Goal: Task Accomplishment & Management: Complete application form

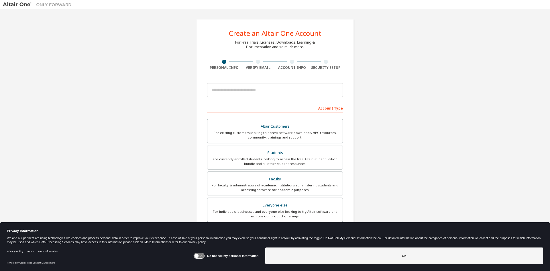
click at [197, 256] on icon at bounding box center [197, 256] width 4 height 4
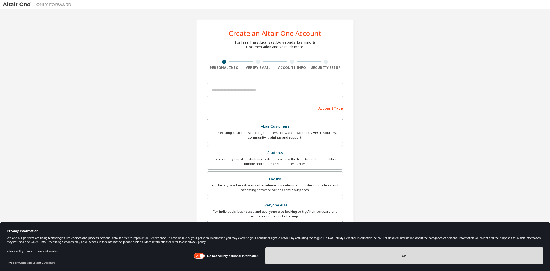
click at [282, 253] on button "OK" at bounding box center [404, 255] width 278 height 17
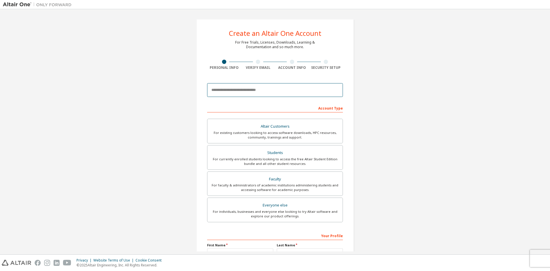
click at [256, 89] on input "email" at bounding box center [275, 90] width 136 height 14
type input "**********"
click at [193, 117] on div "**********" at bounding box center [274, 164] width 171 height 304
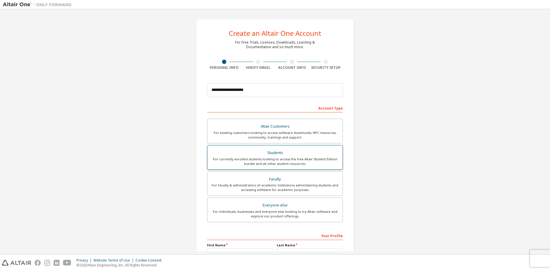
click at [262, 159] on div "For currently enrolled students looking to access the free Altair Student Editi…" at bounding box center [275, 161] width 128 height 9
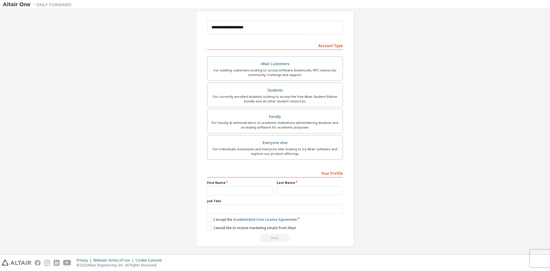
scroll to position [64, 0]
click at [210, 217] on label "I accept the Academic End-User License Agreement" at bounding box center [252, 217] width 90 height 5
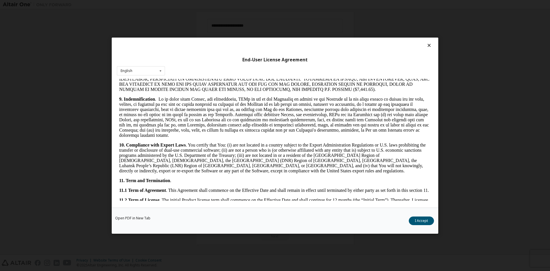
scroll to position [860, 0]
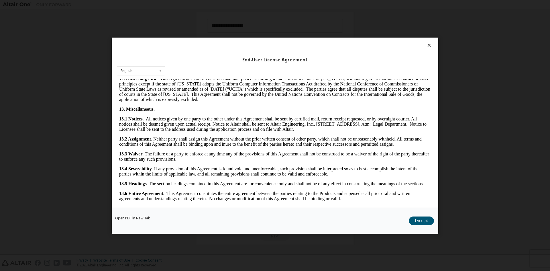
drag, startPoint x: 429, startPoint y: 109, endPoint x: 556, endPoint y: 309, distance: 236.5
click at [415, 219] on button "I Accept" at bounding box center [421, 220] width 25 height 9
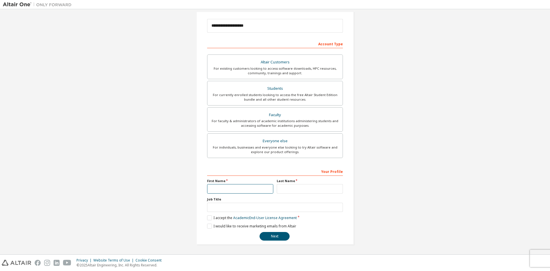
click at [224, 191] on input "text" at bounding box center [240, 188] width 66 height 9
type input "*"
click at [297, 191] on input "text" at bounding box center [310, 188] width 66 height 9
type input "*"
click at [232, 206] on input "text" at bounding box center [275, 207] width 136 height 9
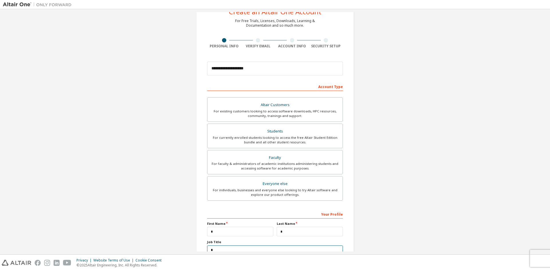
scroll to position [64, 0]
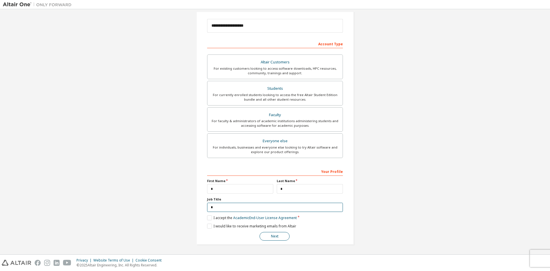
type input "*"
click at [278, 235] on button "Next" at bounding box center [275, 236] width 30 height 9
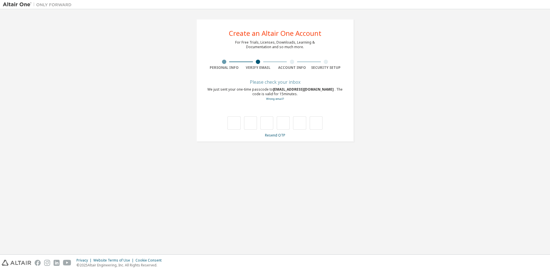
type input "*"
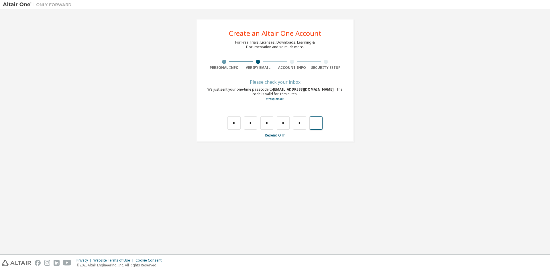
type input "*"
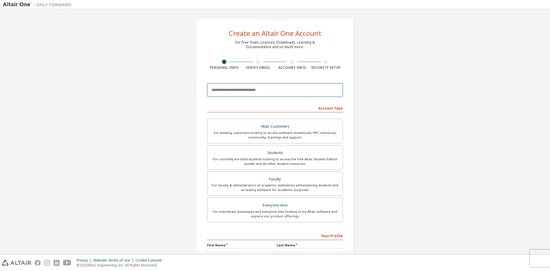
click at [234, 95] on input "email" at bounding box center [275, 90] width 136 height 14
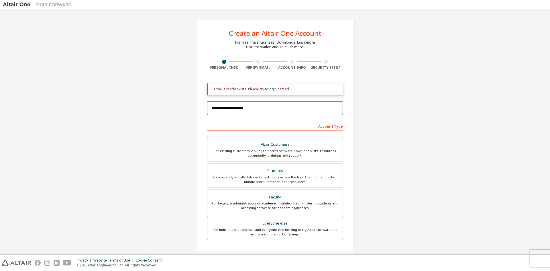
type input "**********"
click at [272, 90] on link "login" at bounding box center [273, 89] width 8 height 5
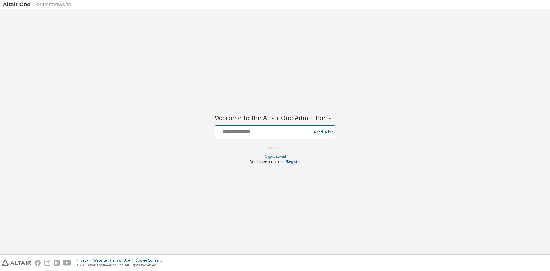
click at [258, 130] on input "text" at bounding box center [265, 131] width 94 height 8
type input "**********"
click at [262, 144] on button "Continue" at bounding box center [275, 148] width 27 height 9
click at [385, 222] on div "Welcome to the Altair One Admin Portal Need Help? Please make sure that you pro…" at bounding box center [275, 131] width 545 height 239
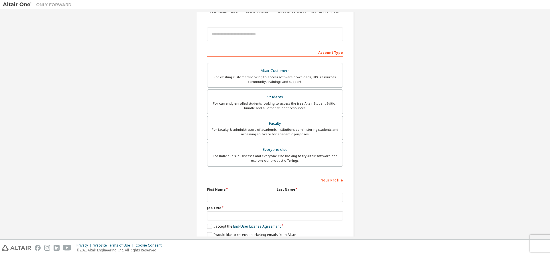
scroll to position [57, 0]
click at [26, 4] on img at bounding box center [39, 5] width 72 height 6
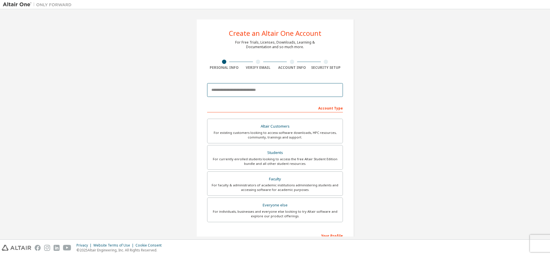
click at [254, 93] on input "email" at bounding box center [275, 90] width 136 height 14
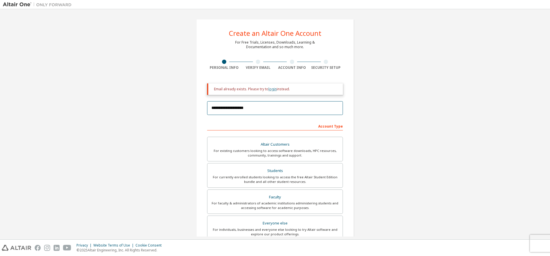
type input "**********"
click at [271, 87] on link "login" at bounding box center [273, 89] width 8 height 5
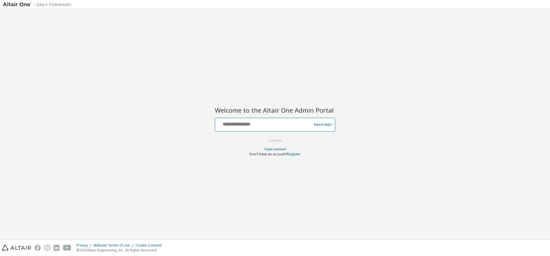
click at [260, 123] on input "text" at bounding box center [265, 123] width 94 height 8
type input "**********"
click at [262, 136] on button "Continue" at bounding box center [275, 140] width 27 height 9
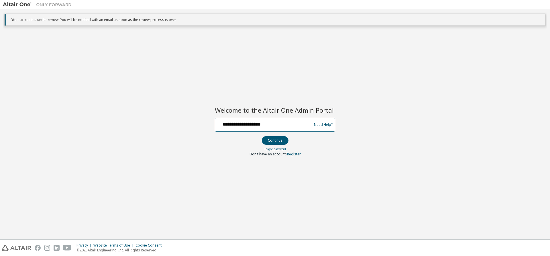
click at [262, 136] on button "Continue" at bounding box center [275, 140] width 27 height 9
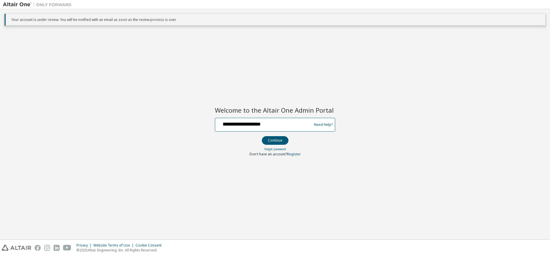
click at [262, 136] on button "Continue" at bounding box center [275, 140] width 27 height 9
click at [278, 143] on button "Continue" at bounding box center [275, 140] width 27 height 9
click at [313, 230] on div "**********" at bounding box center [275, 124] width 545 height 224
click at [278, 142] on button "Continue" at bounding box center [275, 140] width 27 height 9
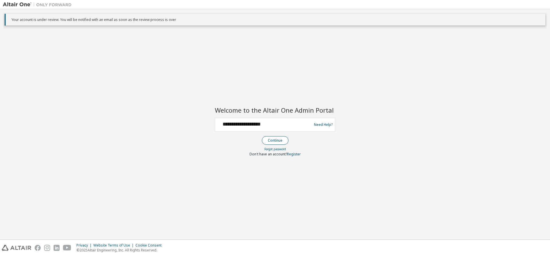
click at [278, 142] on button "Continue" at bounding box center [275, 140] width 27 height 9
click at [24, 88] on div "**********" at bounding box center [275, 124] width 545 height 224
drag, startPoint x: 288, startPoint y: 141, endPoint x: 285, endPoint y: 140, distance: 3.5
click at [288, 141] on button "Continue" at bounding box center [275, 140] width 27 height 9
click at [284, 140] on button "Continue" at bounding box center [275, 140] width 27 height 9
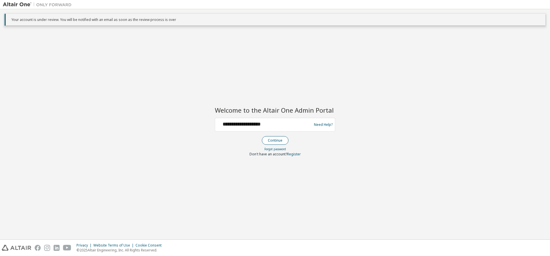
click at [284, 140] on button "Continue" at bounding box center [275, 140] width 27 height 9
